Goal: Information Seeking & Learning: Find specific fact

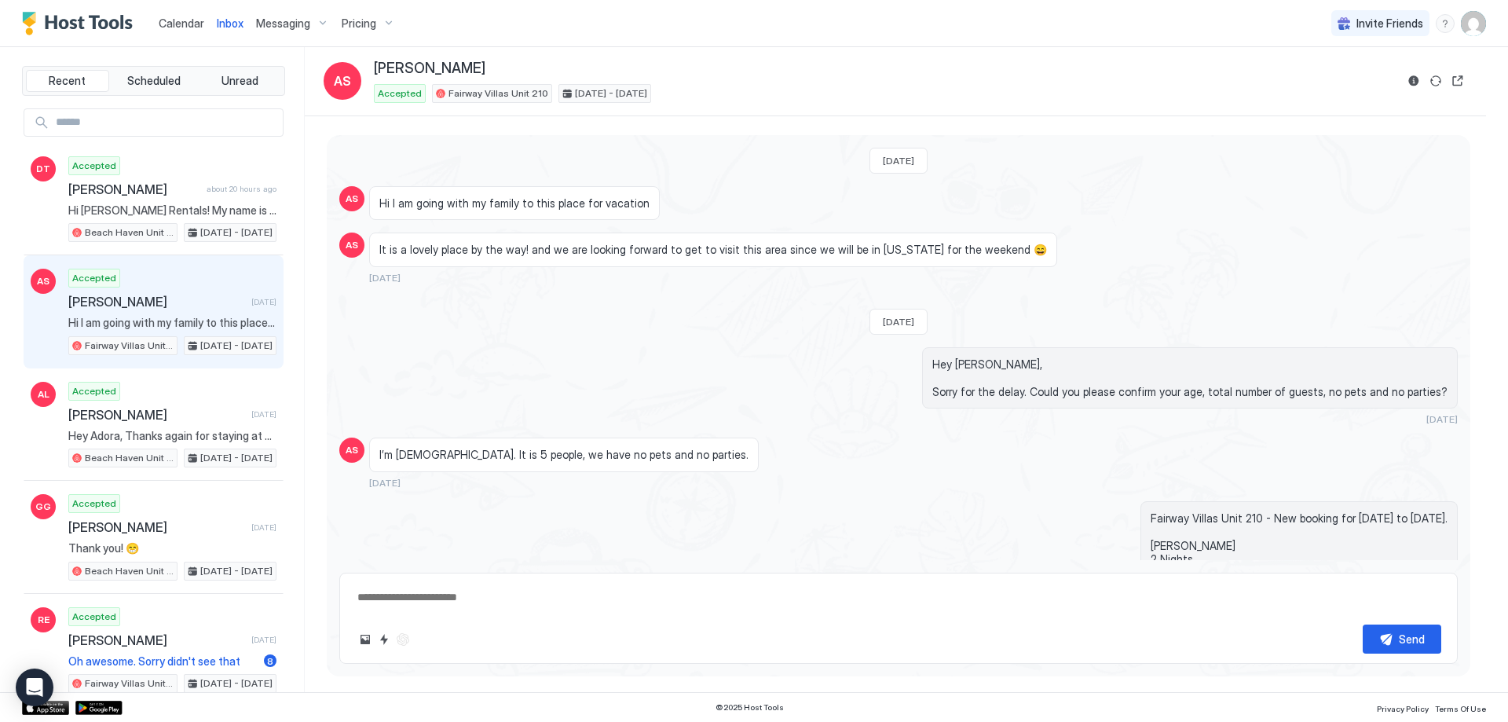
click at [351, 20] on span "Pricing" at bounding box center [359, 23] width 35 height 14
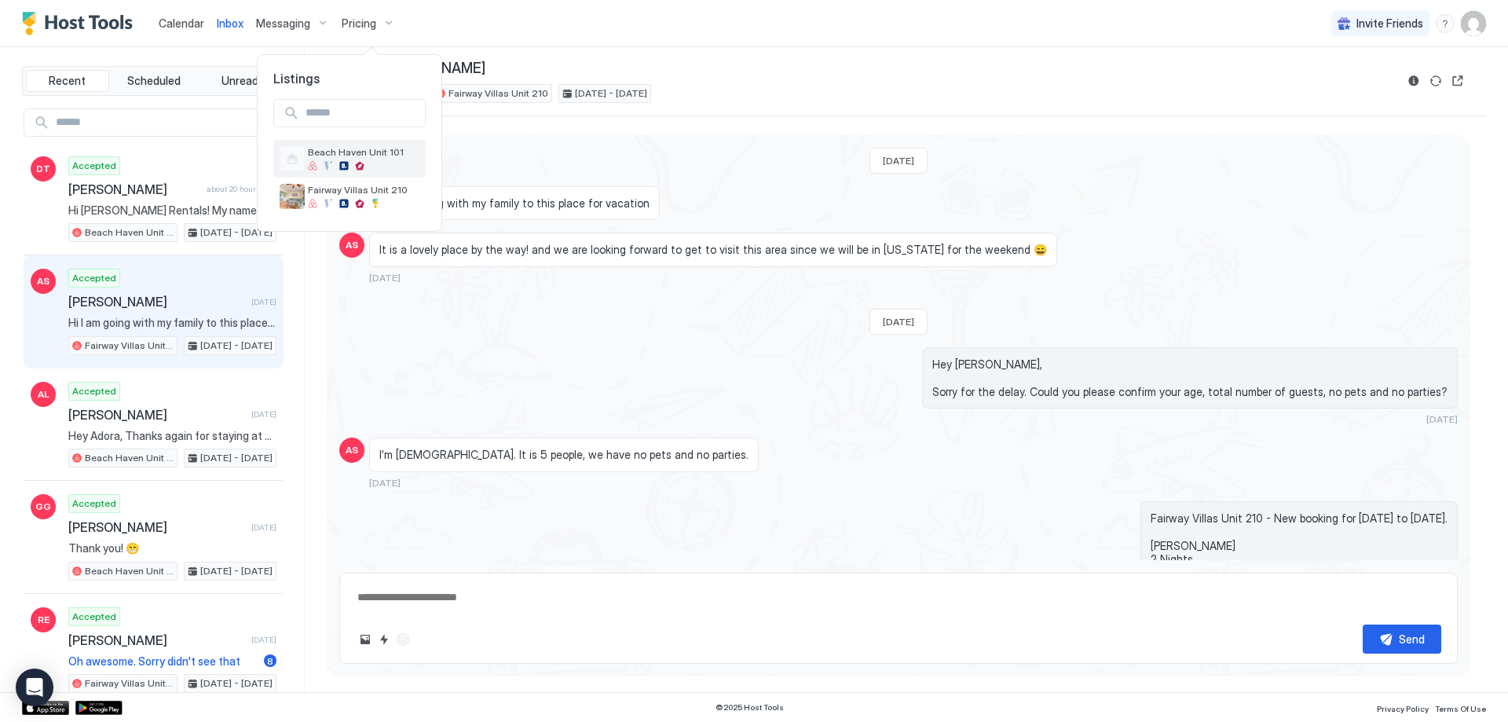
click at [419, 162] on div at bounding box center [364, 165] width 112 height 9
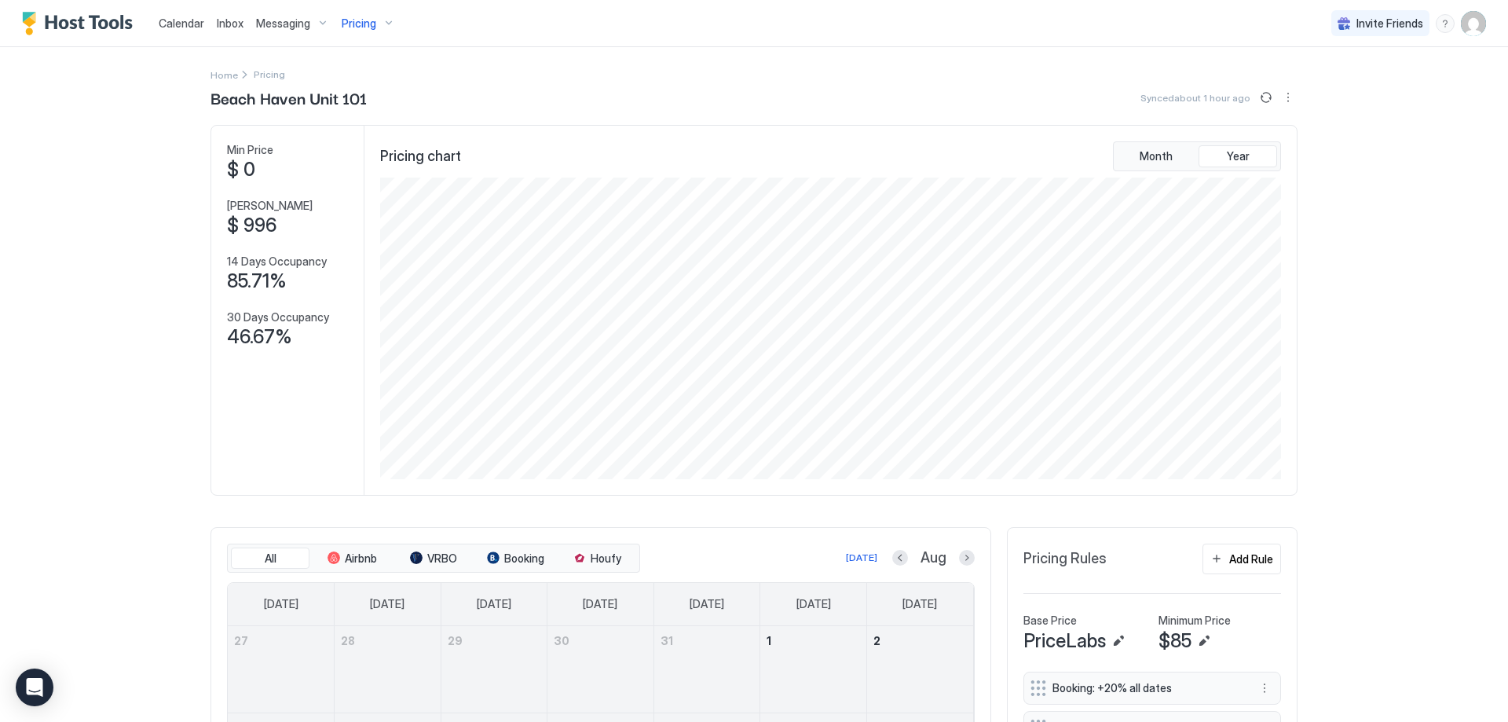
scroll to position [302, 904]
click at [228, 20] on span "Inbox" at bounding box center [230, 22] width 27 height 13
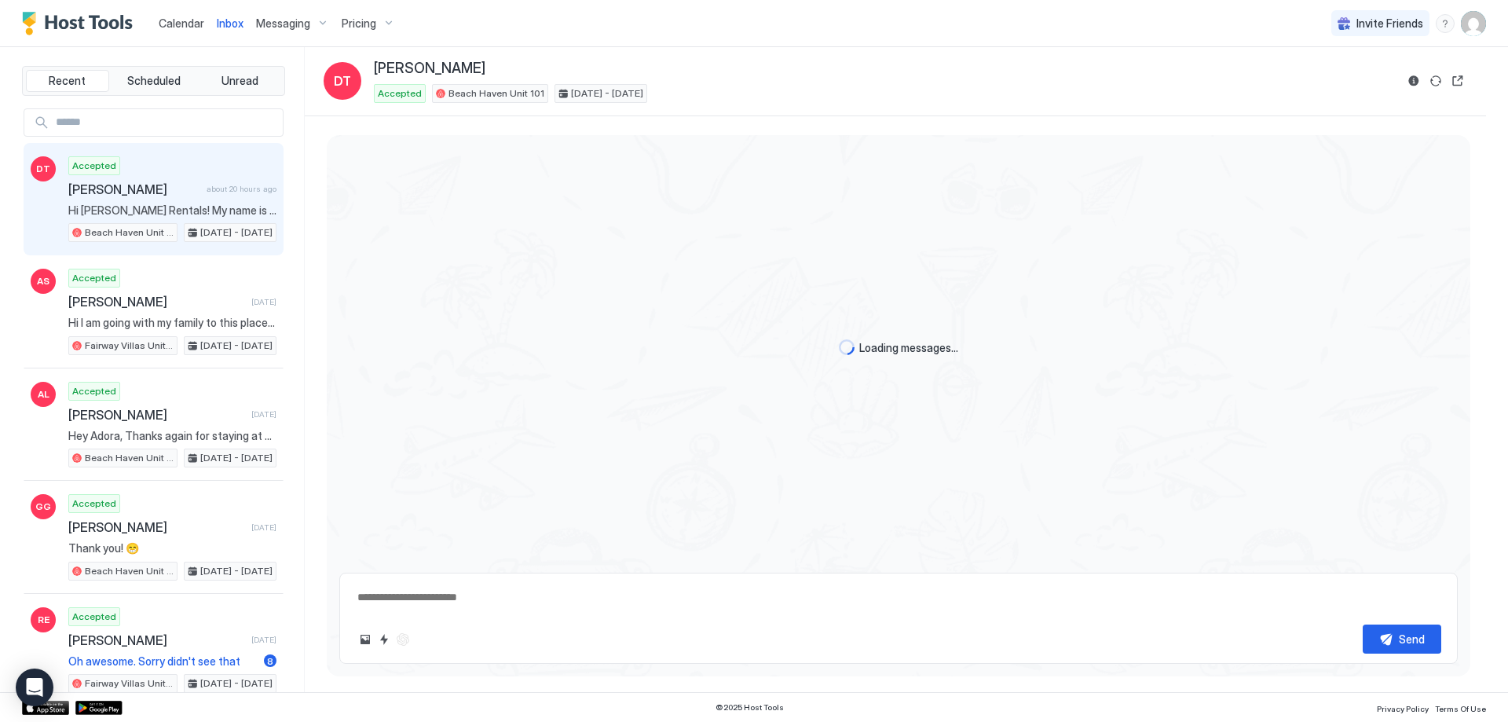
scroll to position [1880, 0]
click at [123, 114] on input "Input Field" at bounding box center [165, 122] width 233 height 27
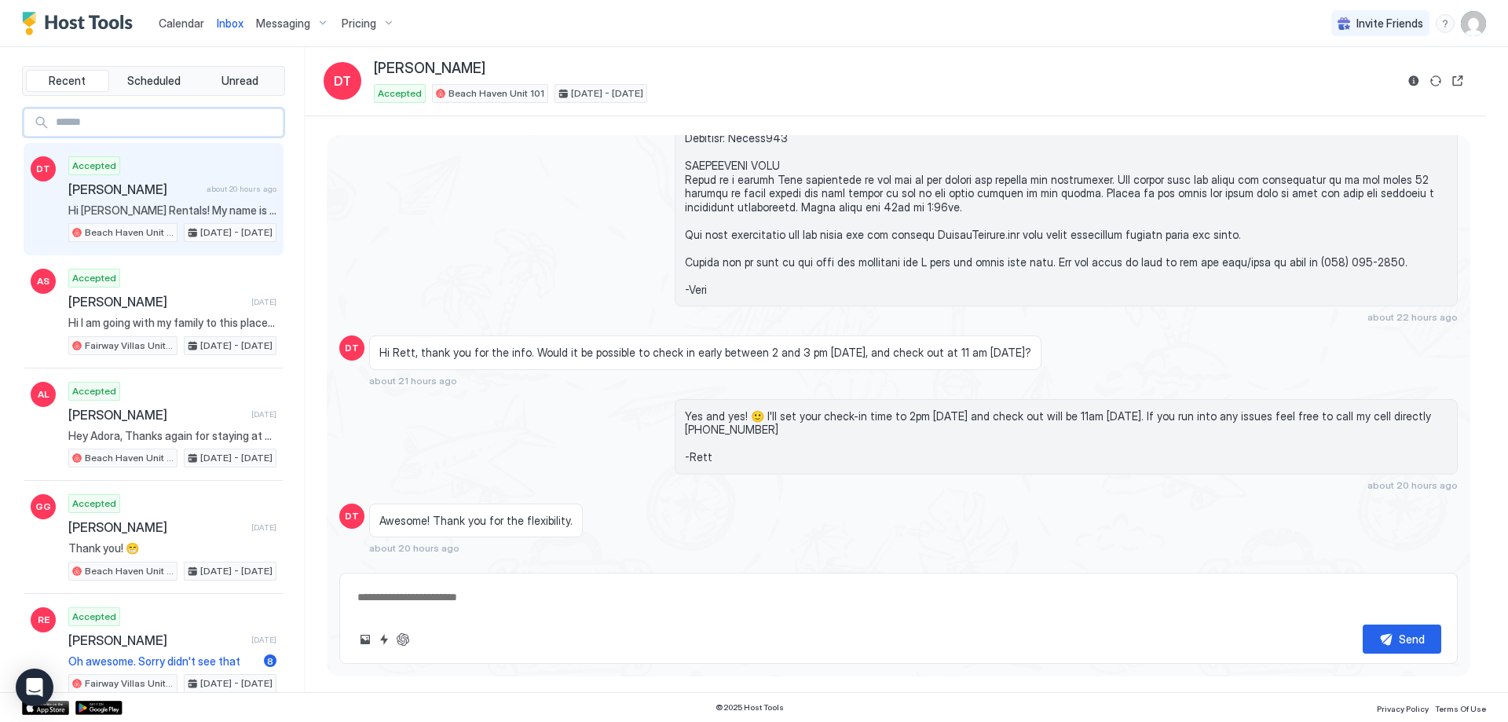
paste input "*****"
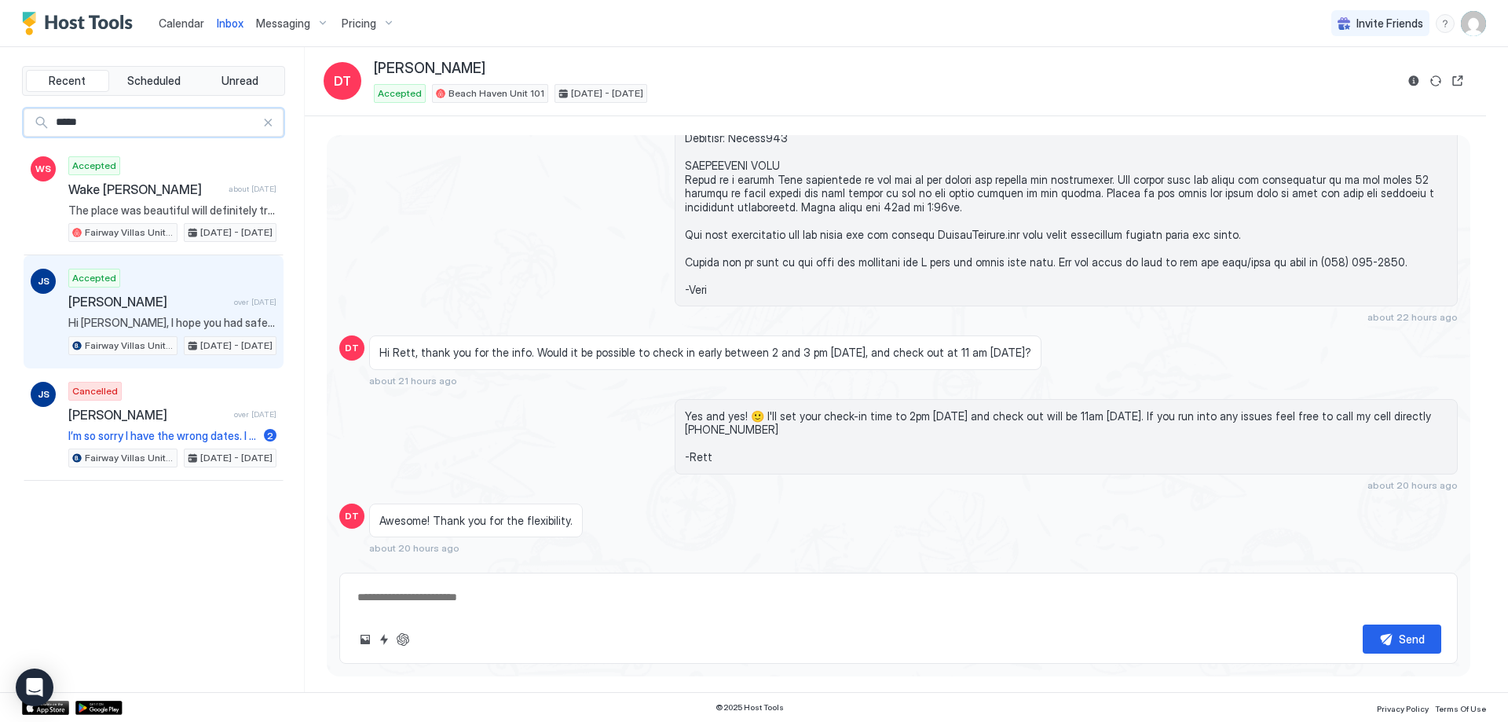
type input "*****"
click at [174, 310] on div "Accepted [PERSON_NAME] over [DATE] Hi [PERSON_NAME], I hope you had safe travel…" at bounding box center [172, 312] width 208 height 86
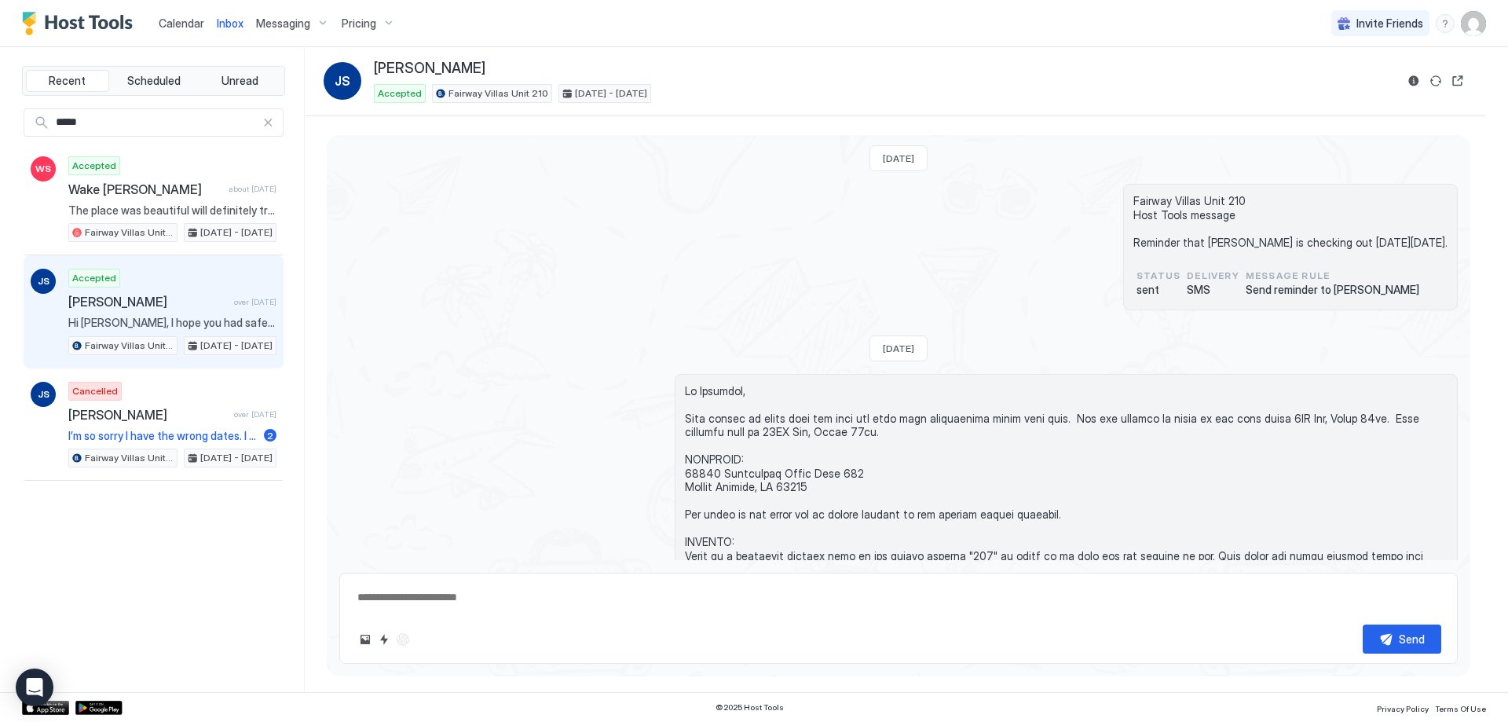
scroll to position [595, 0]
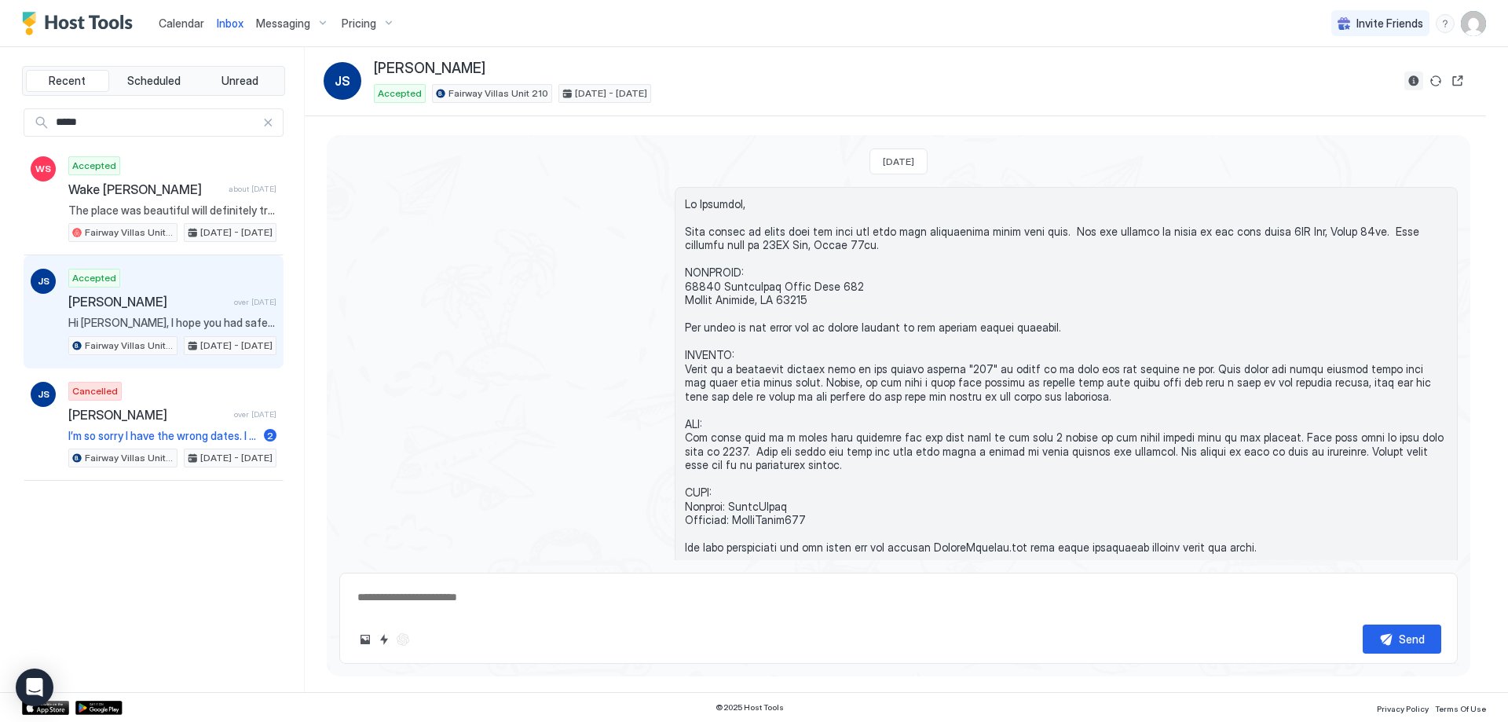
click at [1420, 80] on button "Reservation information" at bounding box center [1413, 80] width 19 height 19
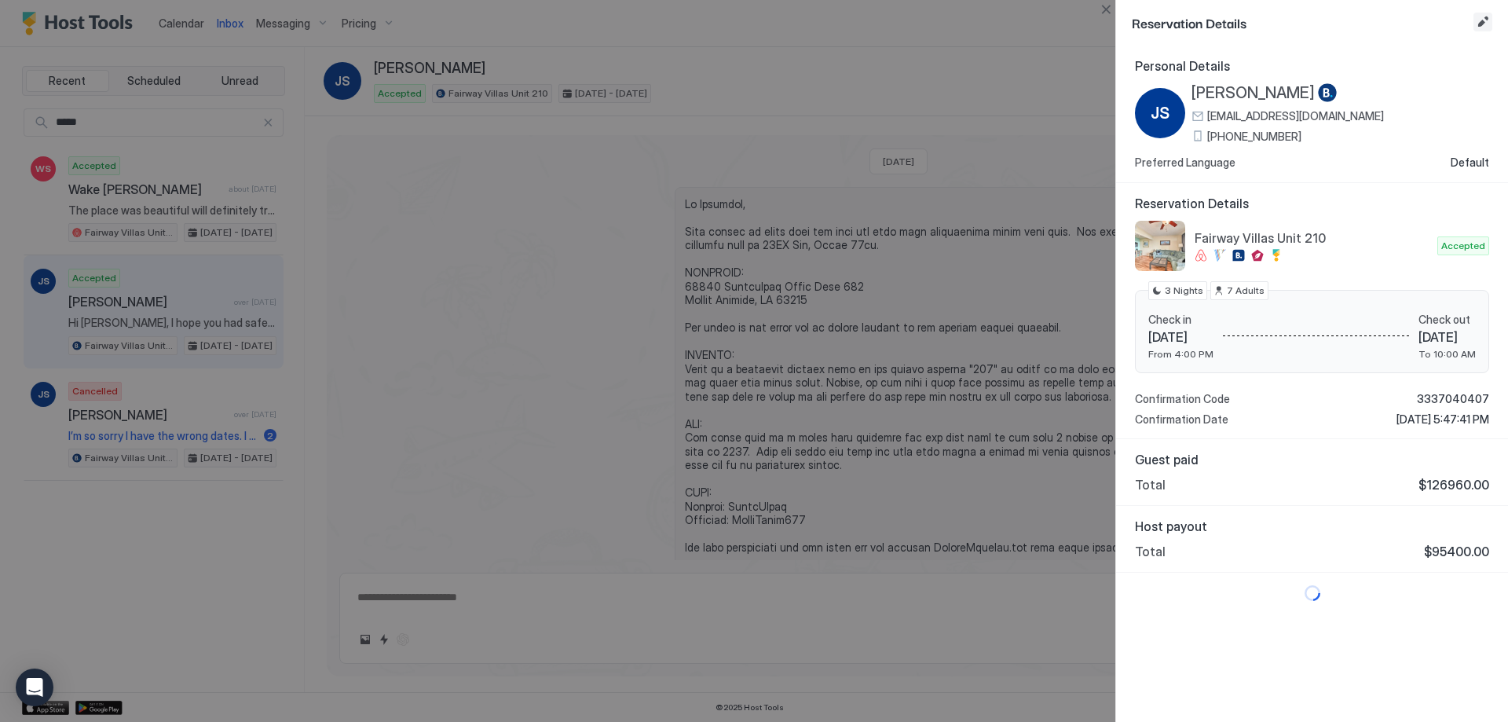
click at [1486, 16] on button "Edit reservation" at bounding box center [1483, 22] width 19 height 19
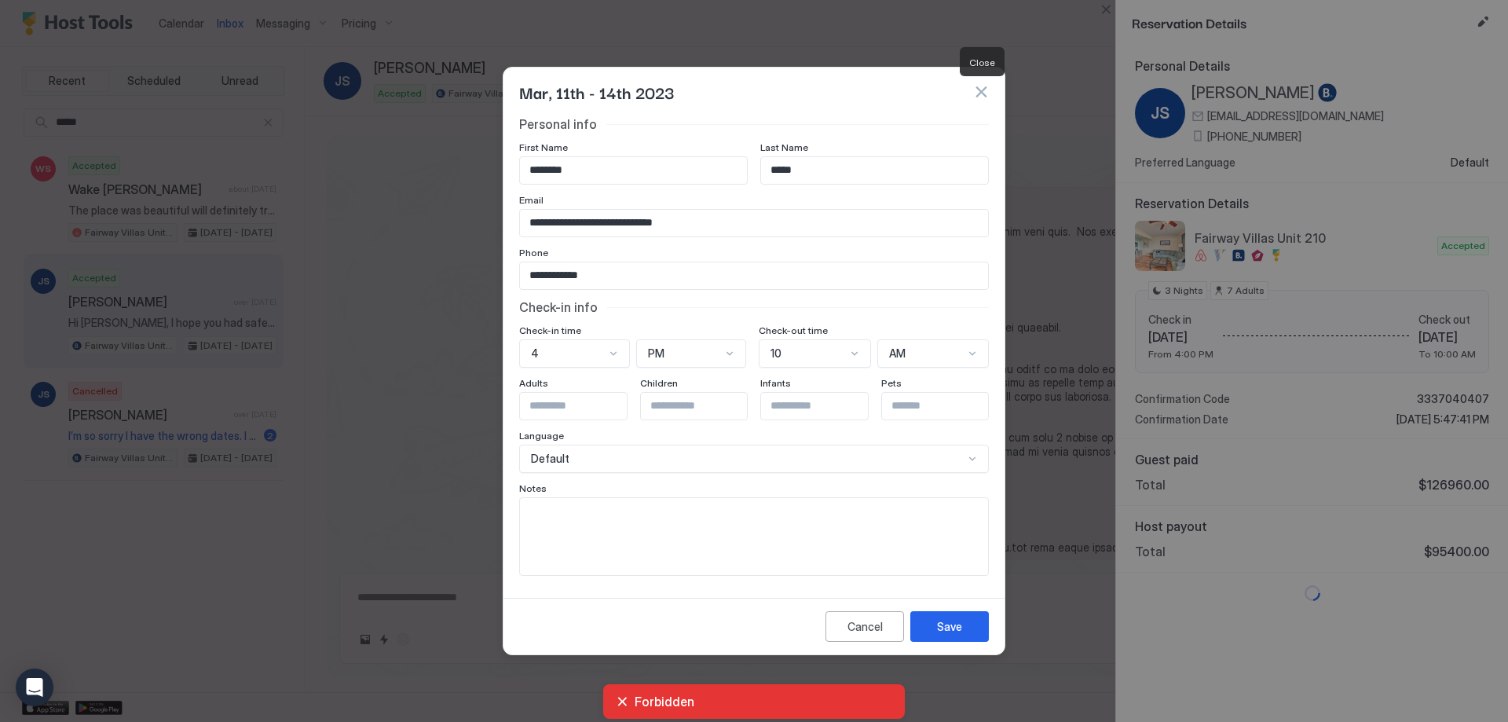
drag, startPoint x: 980, startPoint y: 91, endPoint x: 778, endPoint y: 168, distance: 216.1
click at [981, 93] on button "button" at bounding box center [981, 92] width 16 height 16
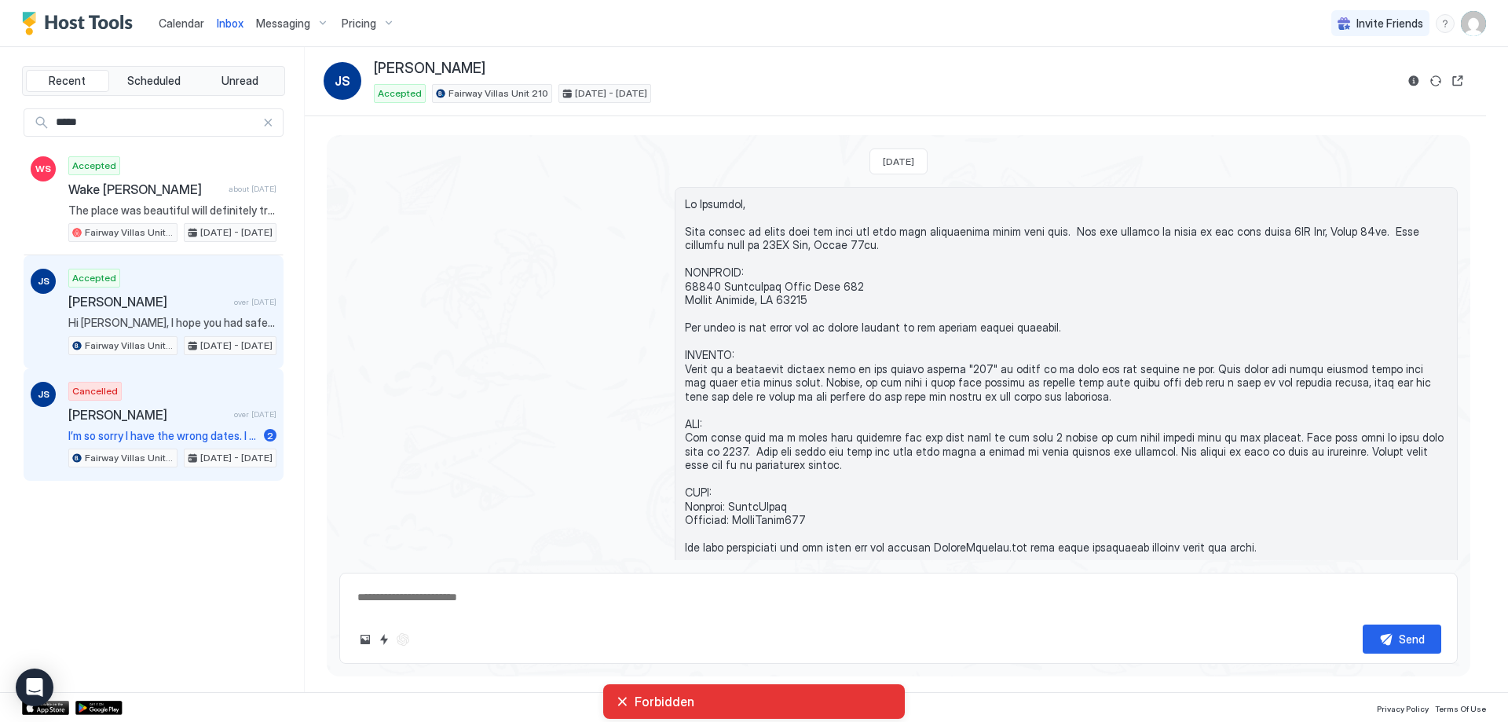
click at [195, 414] on span "[PERSON_NAME]" at bounding box center [147, 415] width 159 height 16
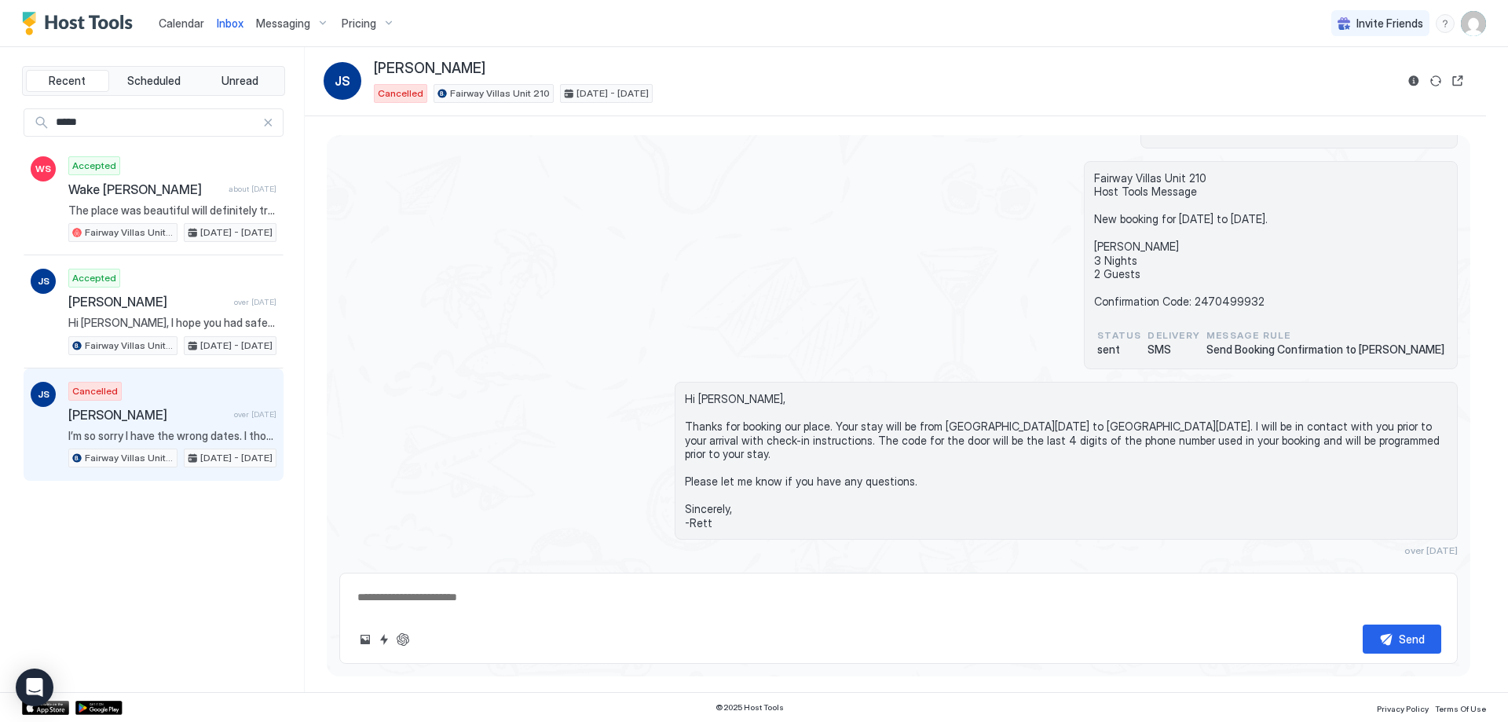
scroll to position [430, 0]
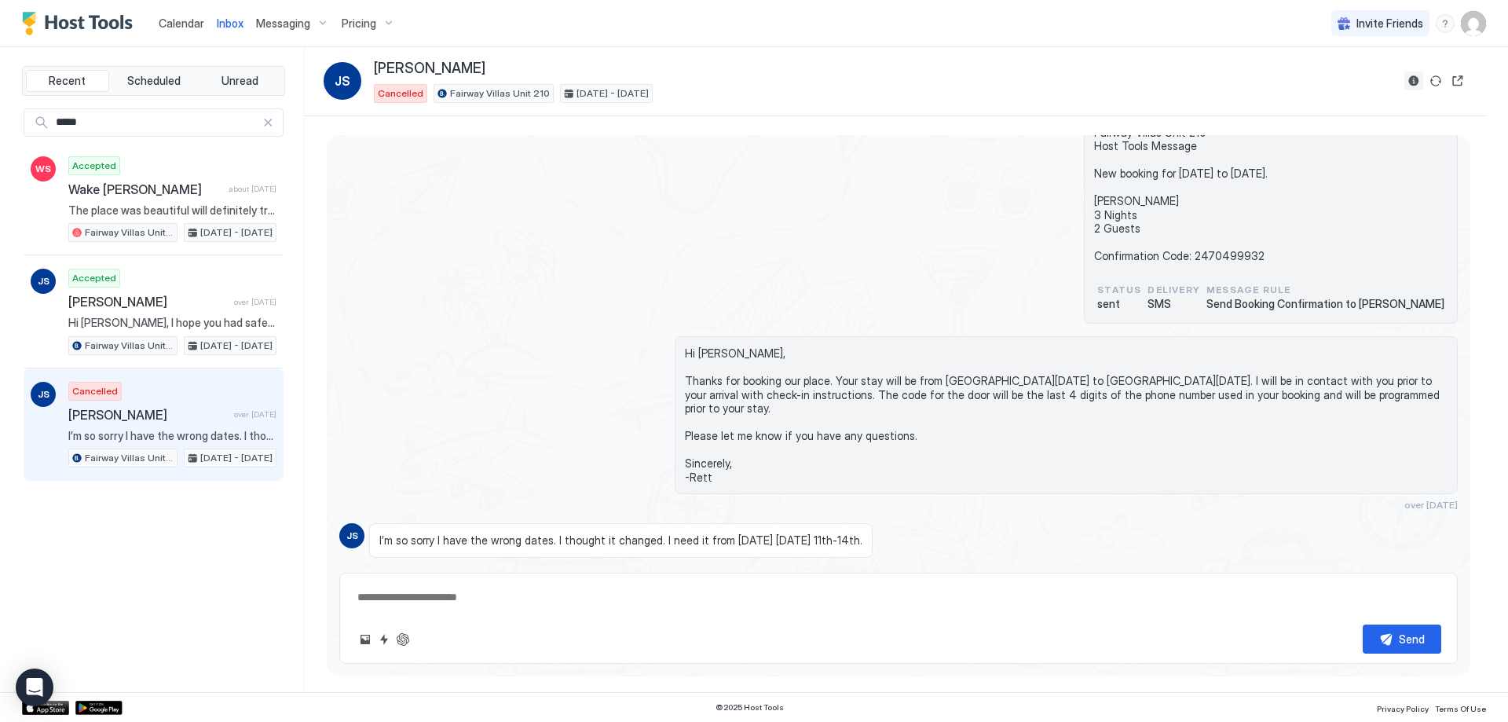
click at [1417, 78] on button "Reservation information" at bounding box center [1413, 80] width 19 height 19
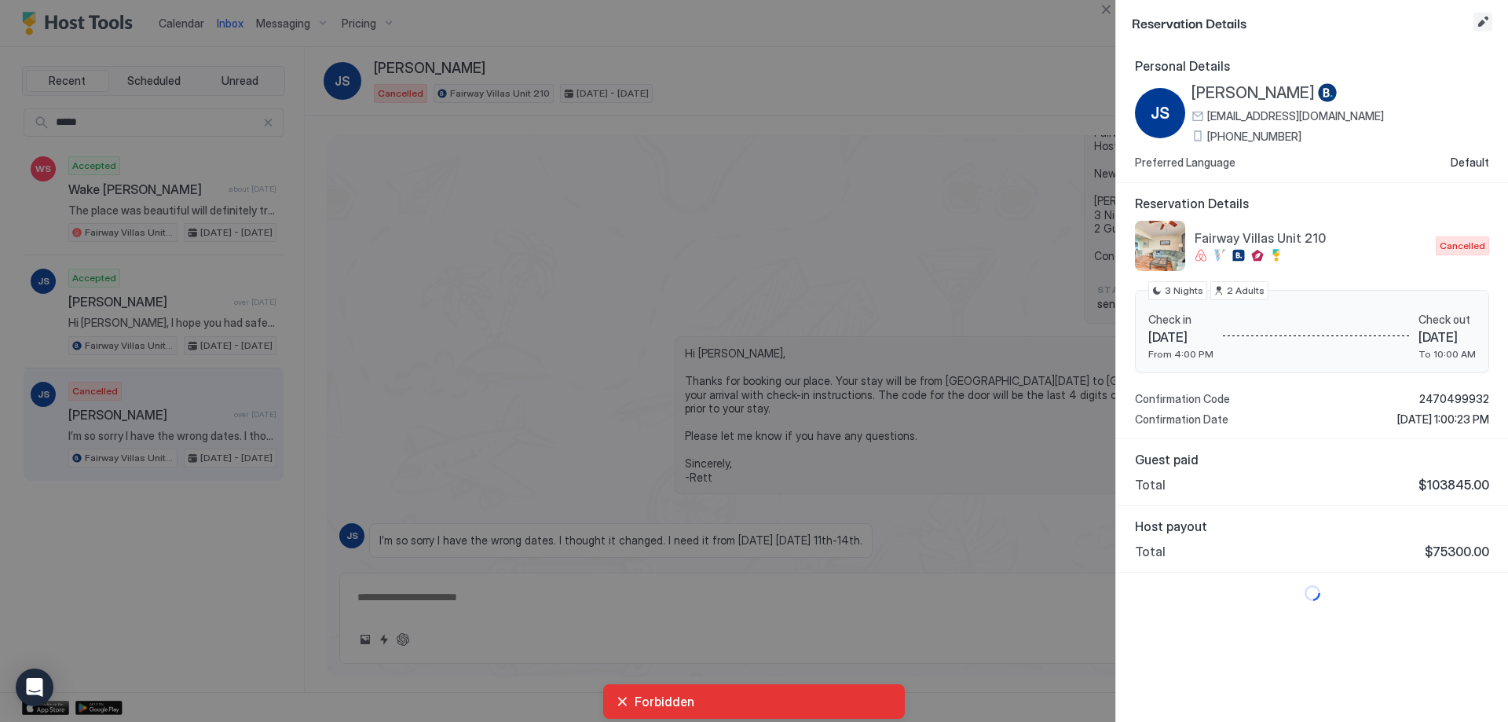
click at [1478, 24] on button "Edit reservation" at bounding box center [1483, 22] width 19 height 19
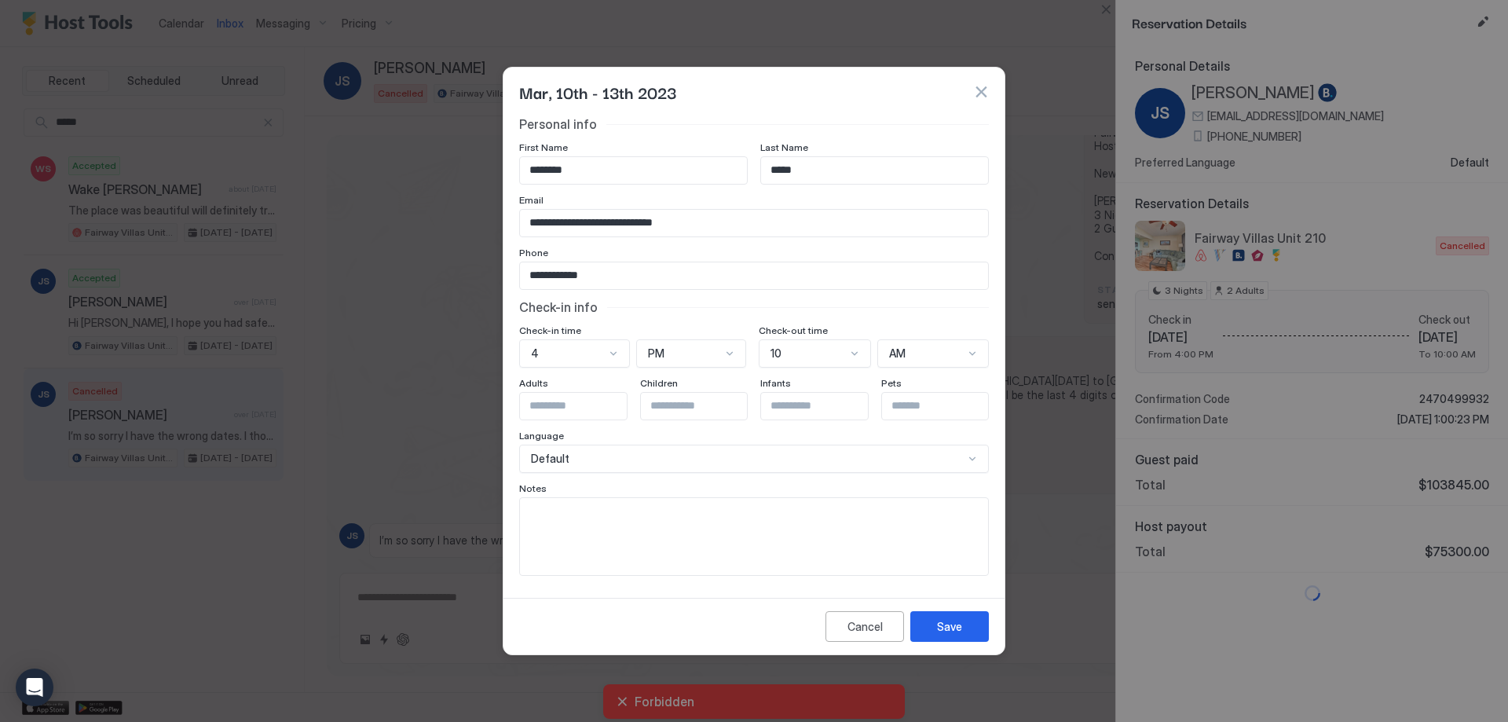
click at [981, 99] on button "button" at bounding box center [981, 92] width 16 height 16
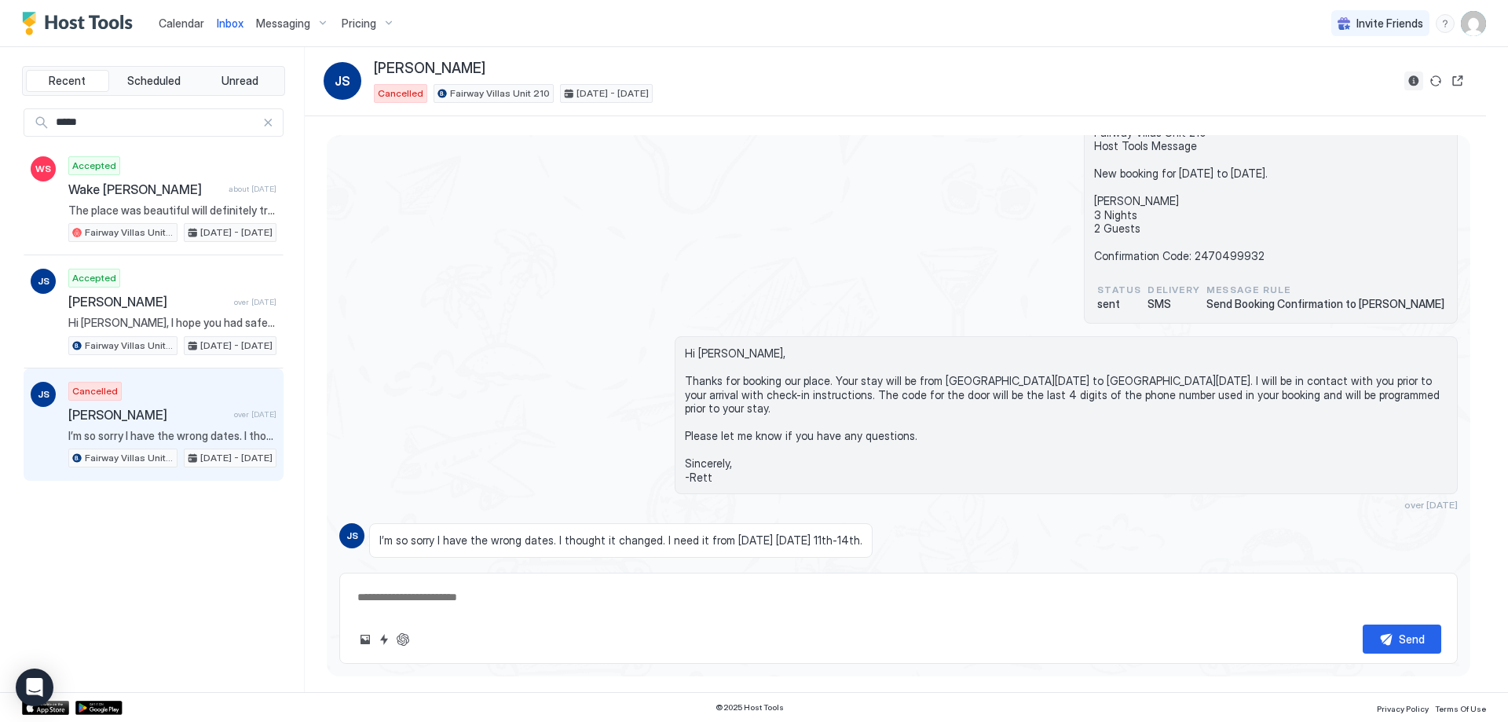
click at [1409, 86] on button "Reservation information" at bounding box center [1413, 80] width 19 height 19
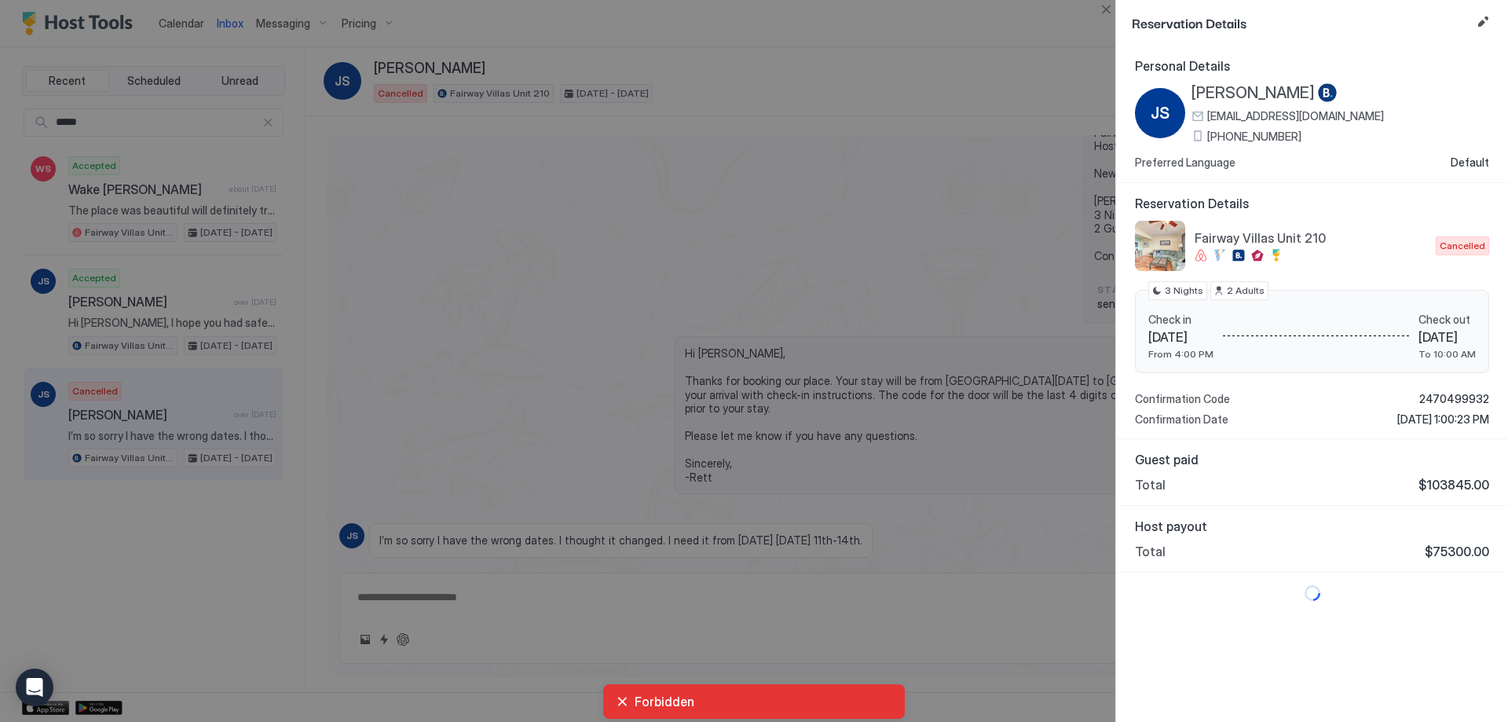
click at [75, 308] on div at bounding box center [754, 361] width 1508 height 722
click at [244, 280] on div at bounding box center [754, 361] width 1508 height 722
click at [1107, 11] on button "Close" at bounding box center [1106, 9] width 19 height 19
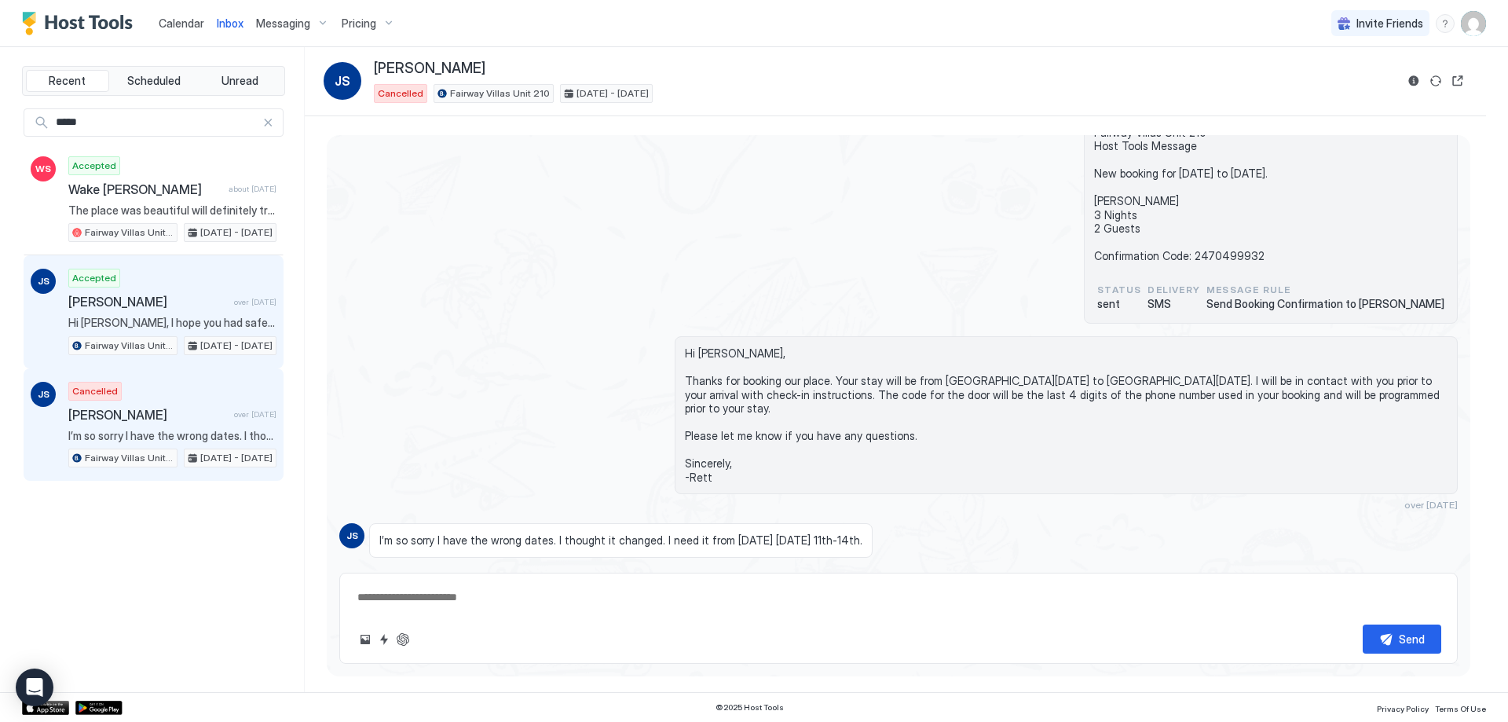
click at [203, 304] on span "[PERSON_NAME]" at bounding box center [147, 302] width 159 height 16
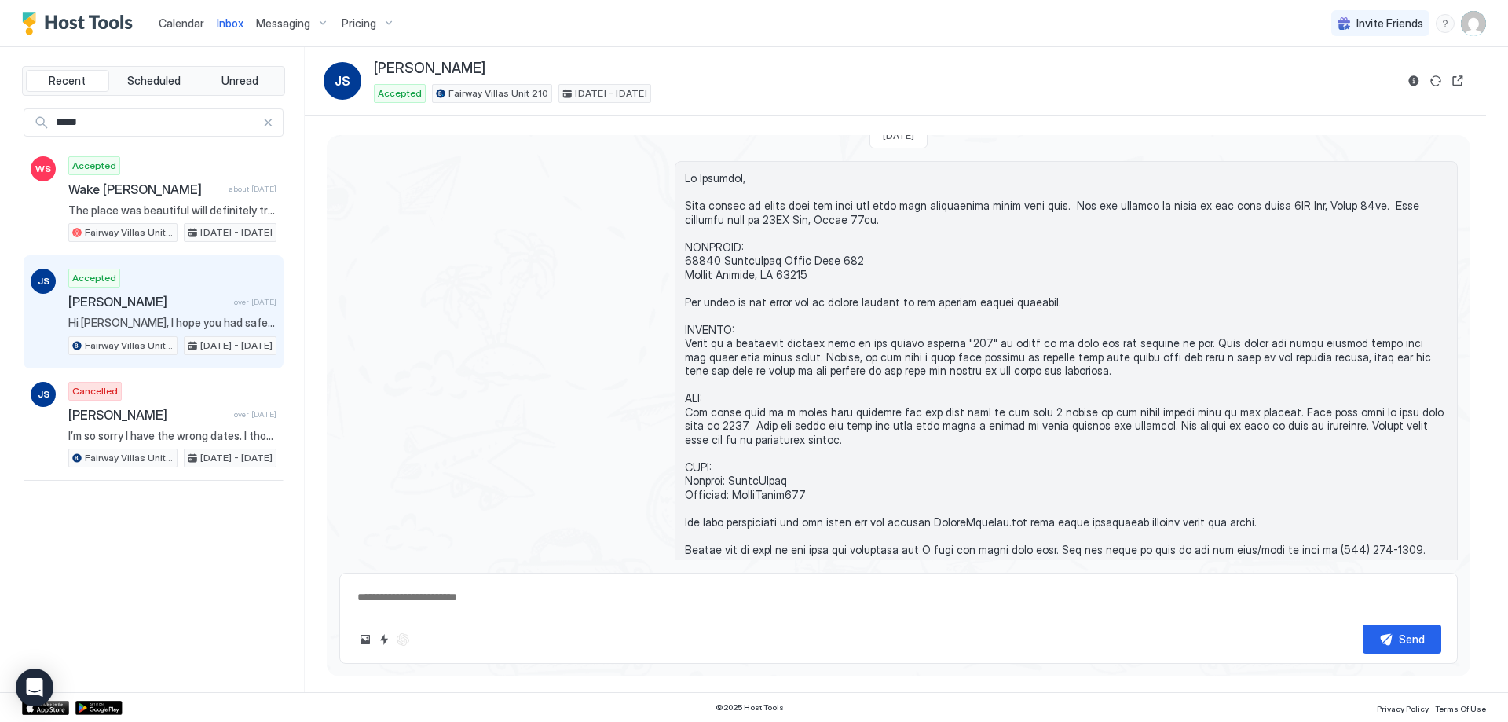
scroll to position [3326, 0]
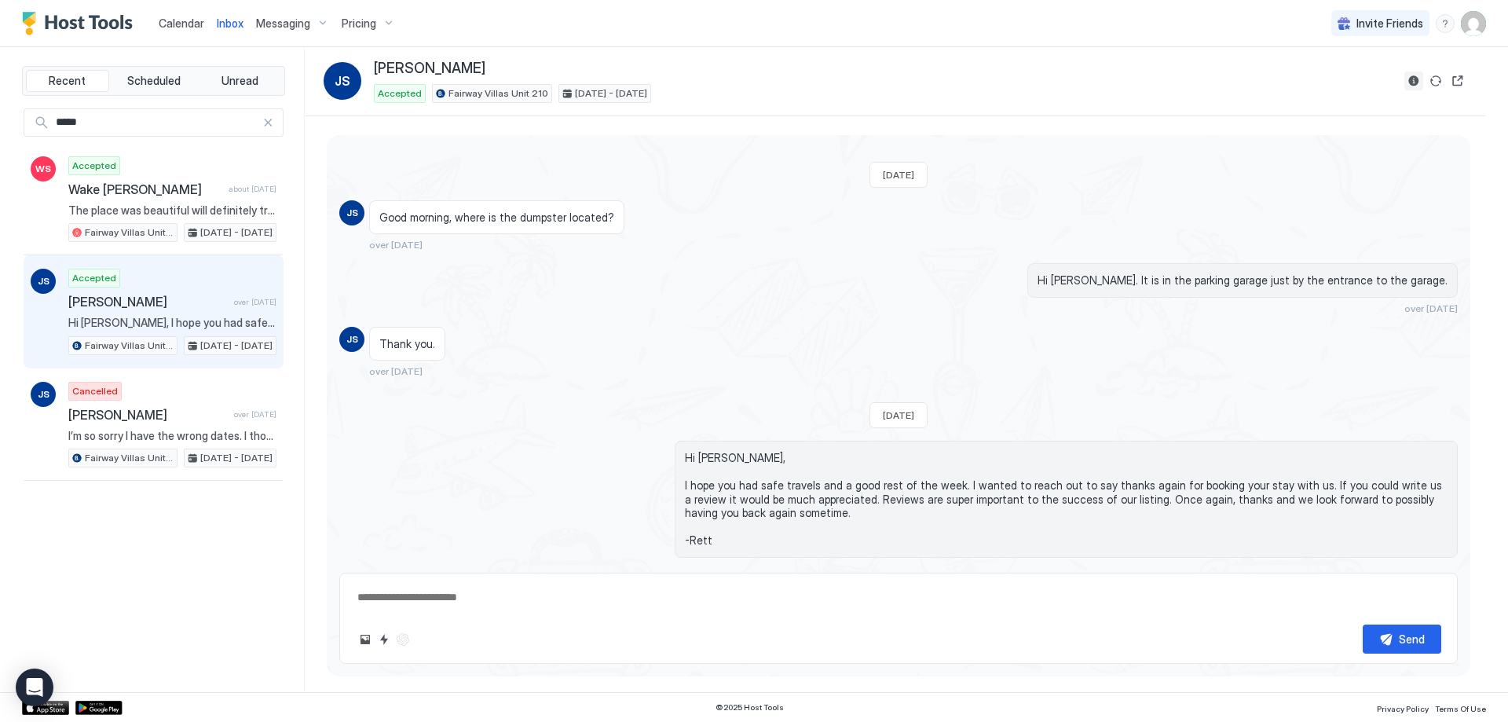
click at [1408, 84] on button "Reservation information" at bounding box center [1413, 80] width 19 height 19
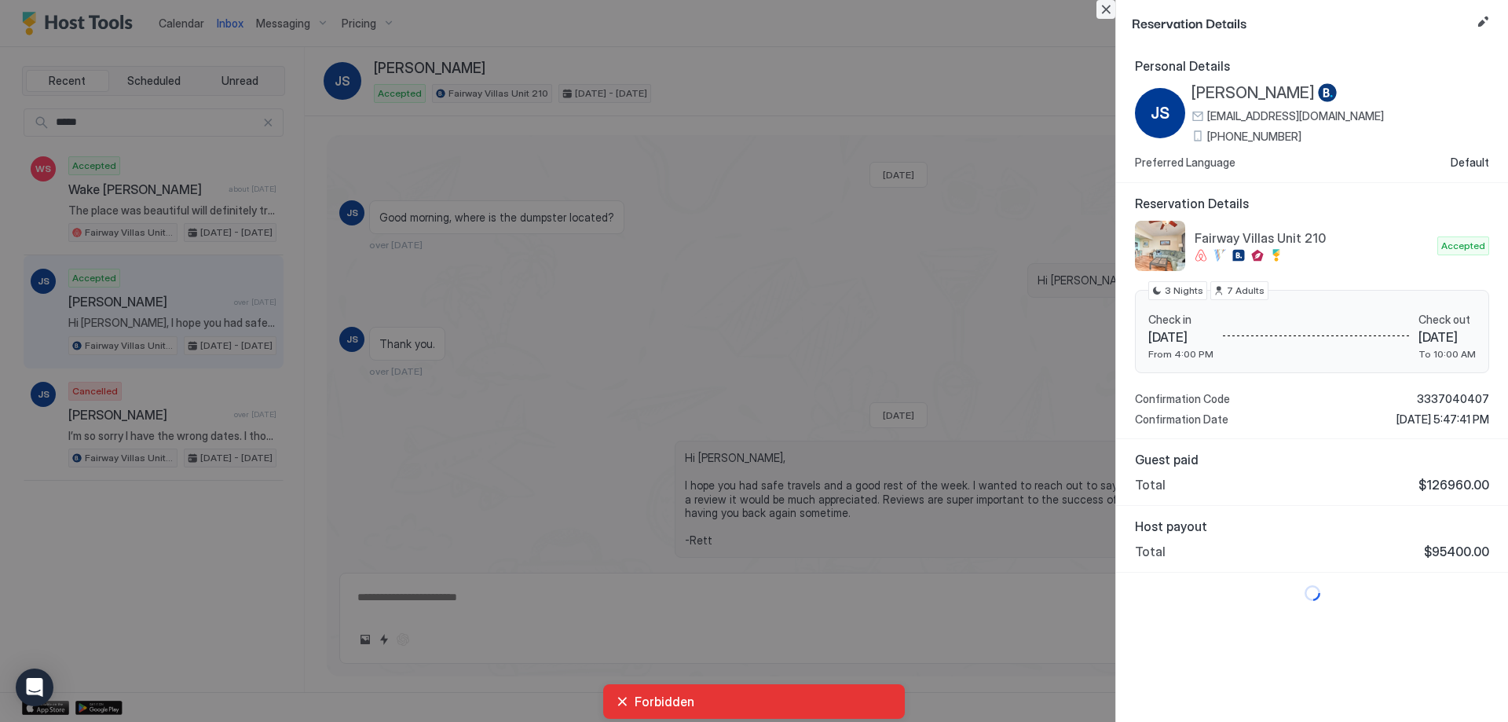
click at [1103, 9] on button "Close" at bounding box center [1106, 9] width 19 height 19
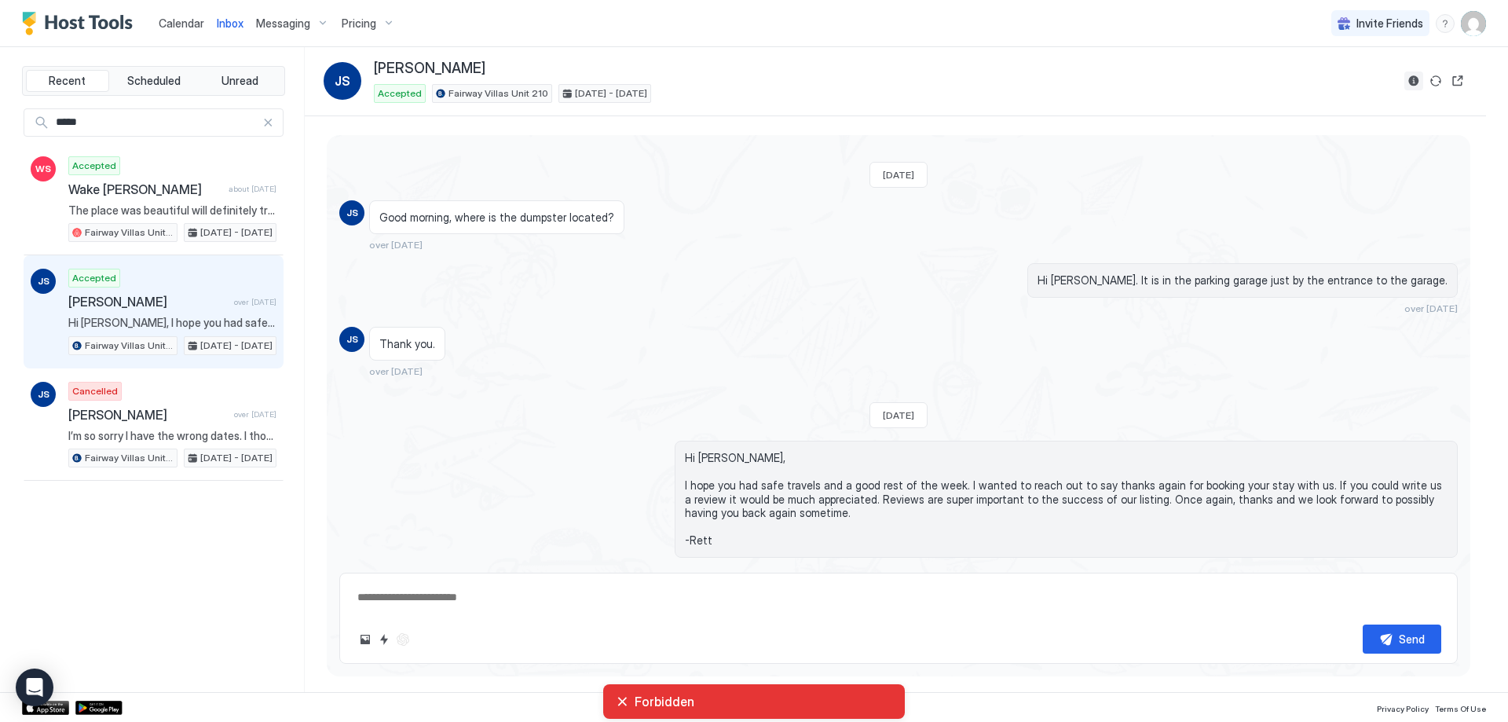
click at [1416, 79] on button "Reservation information" at bounding box center [1413, 80] width 19 height 19
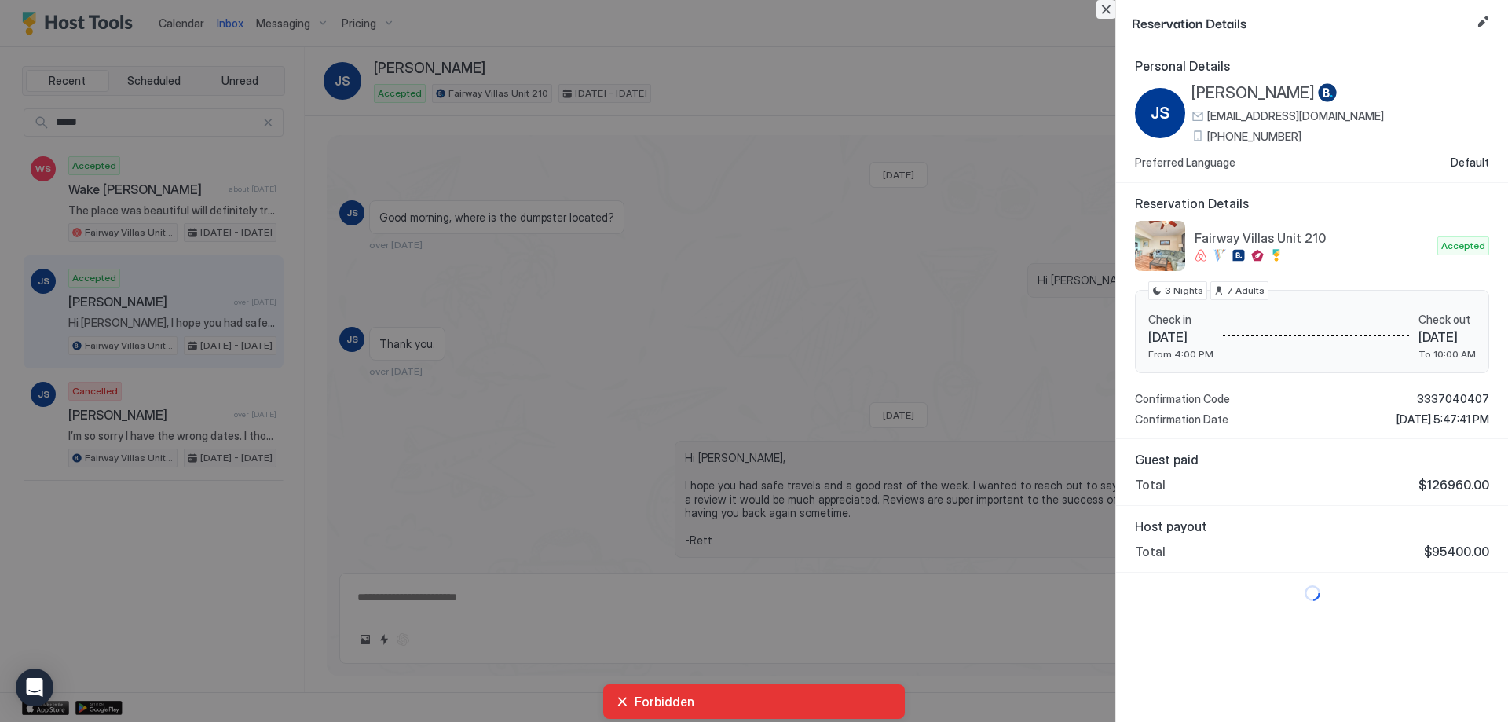
click at [1101, 11] on button "Close" at bounding box center [1106, 9] width 19 height 19
